Goal: Submit feedback/report problem

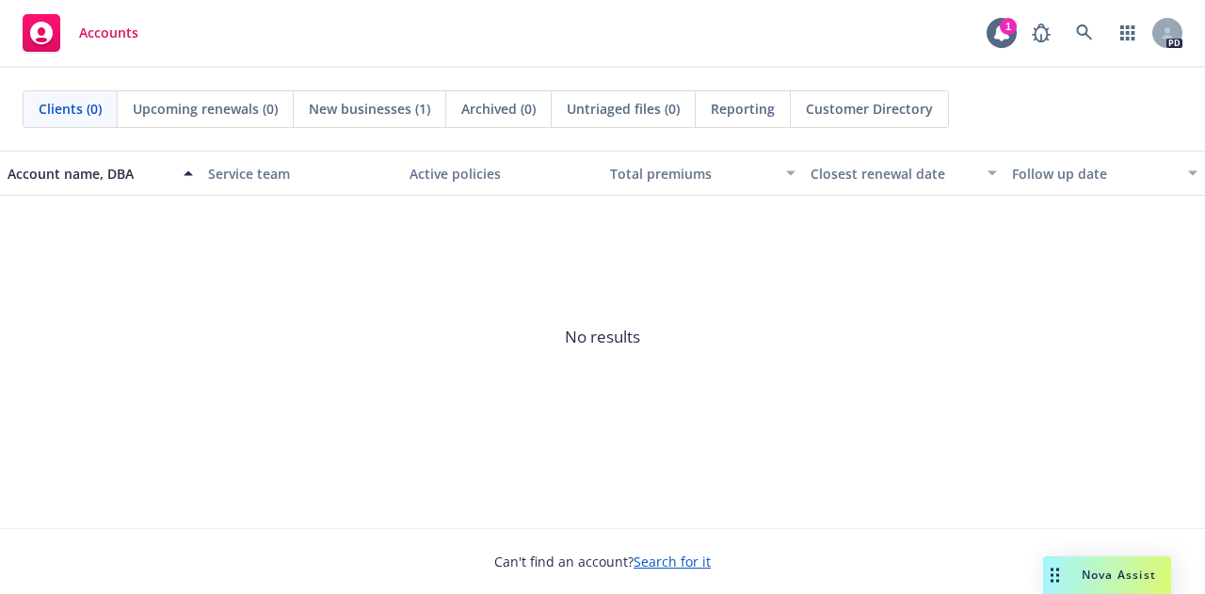
click at [1128, 576] on span "Nova Assist" at bounding box center [1118, 575] width 74 height 16
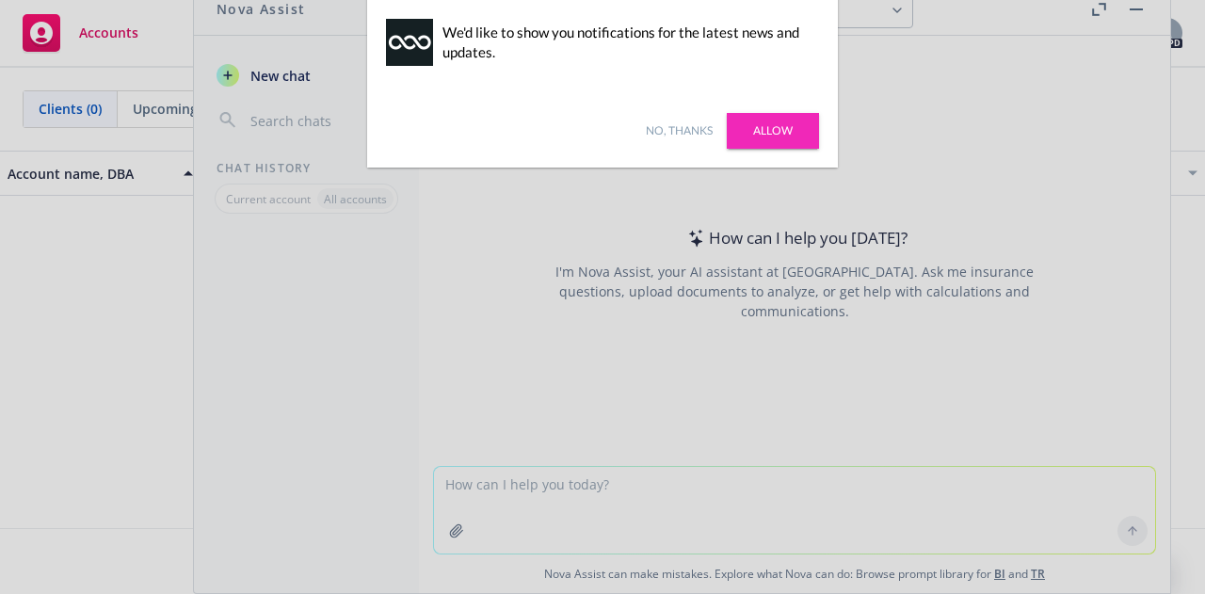
click at [672, 131] on link "No, thanks" at bounding box center [679, 130] width 67 height 17
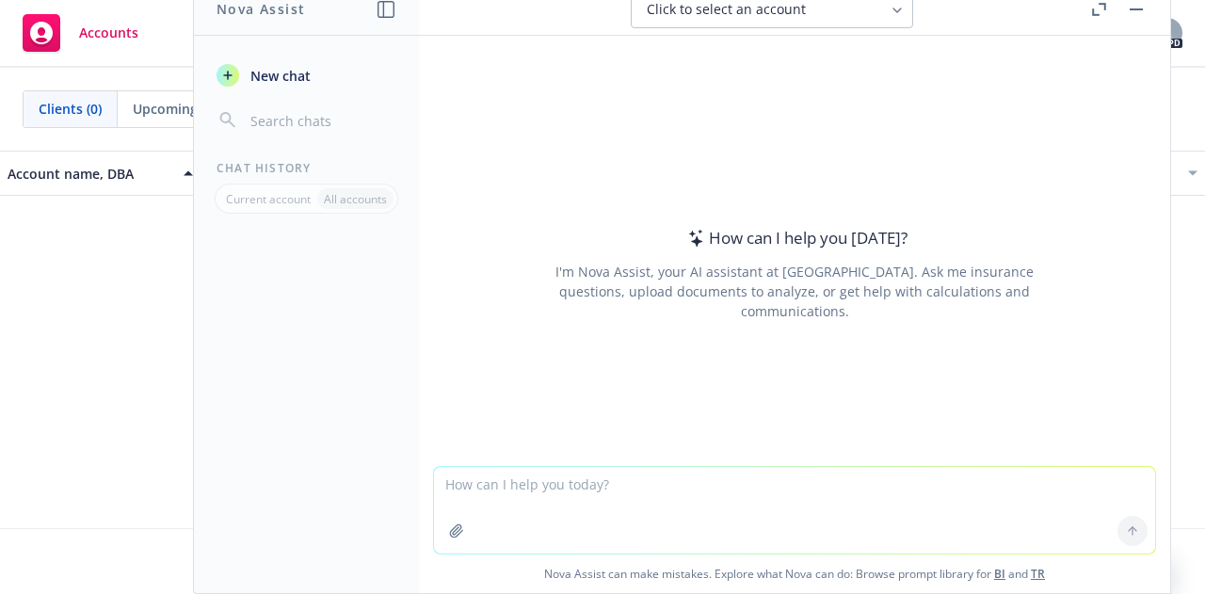
click at [582, 492] on textarea at bounding box center [794, 510] width 721 height 87
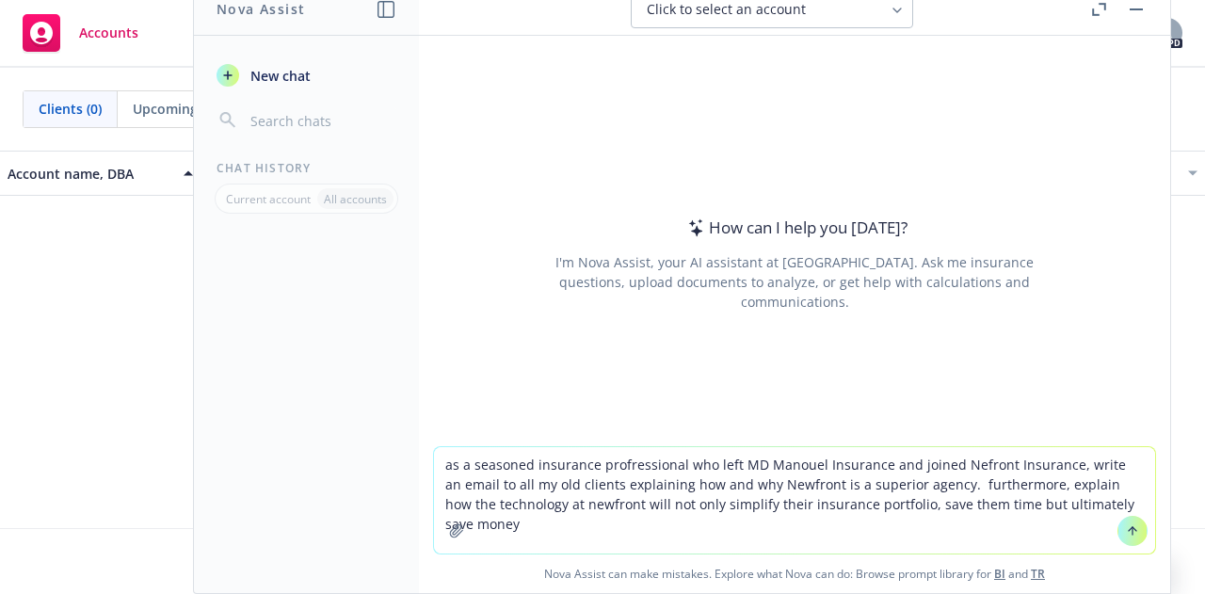
type textarea "as a seasoned insurance profressional who left MD Manouel Insurance and joined …"
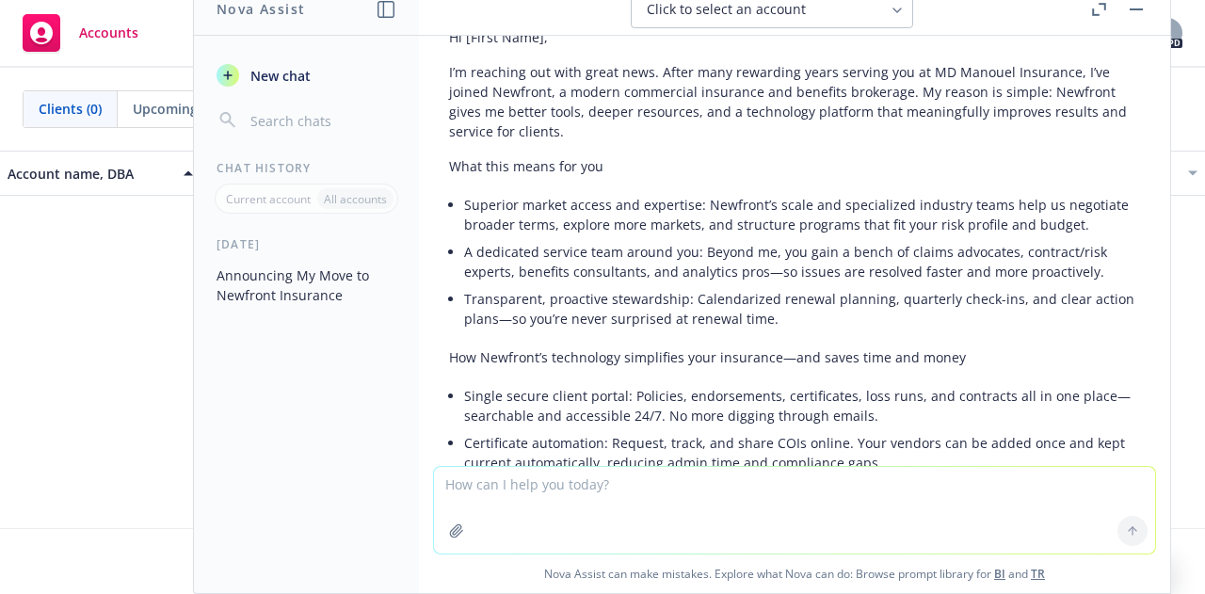
scroll to position [203, 0]
click at [520, 480] on textarea at bounding box center [794, 510] width 721 height 87
type textarea "shorter"
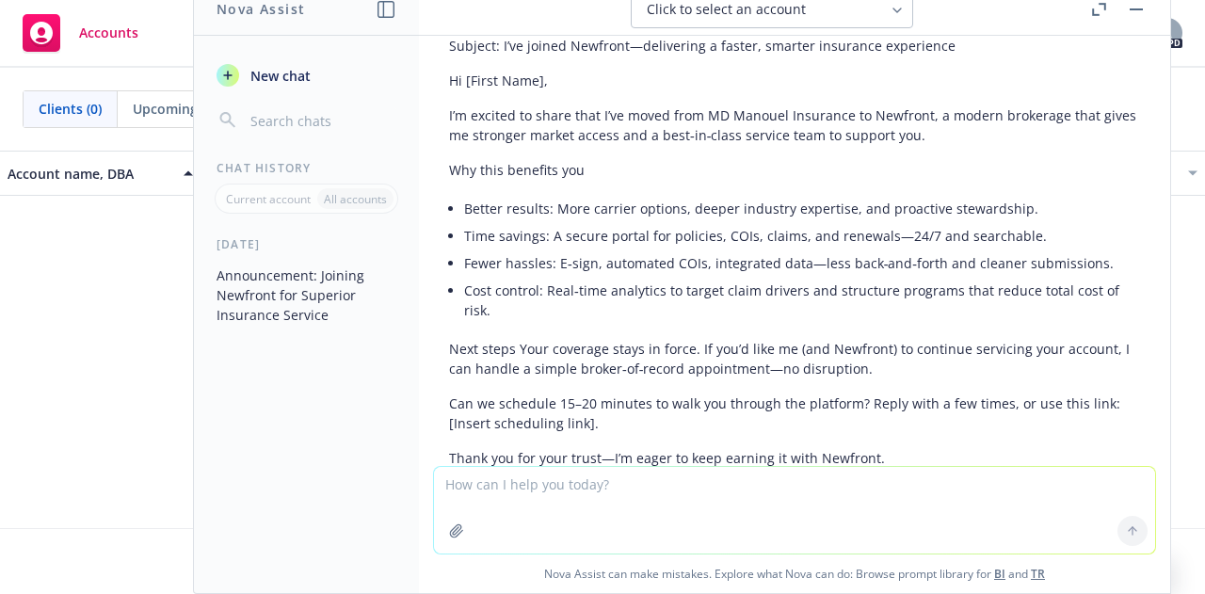
scroll to position [1508, 0]
